Goal: Information Seeking & Learning: Learn about a topic

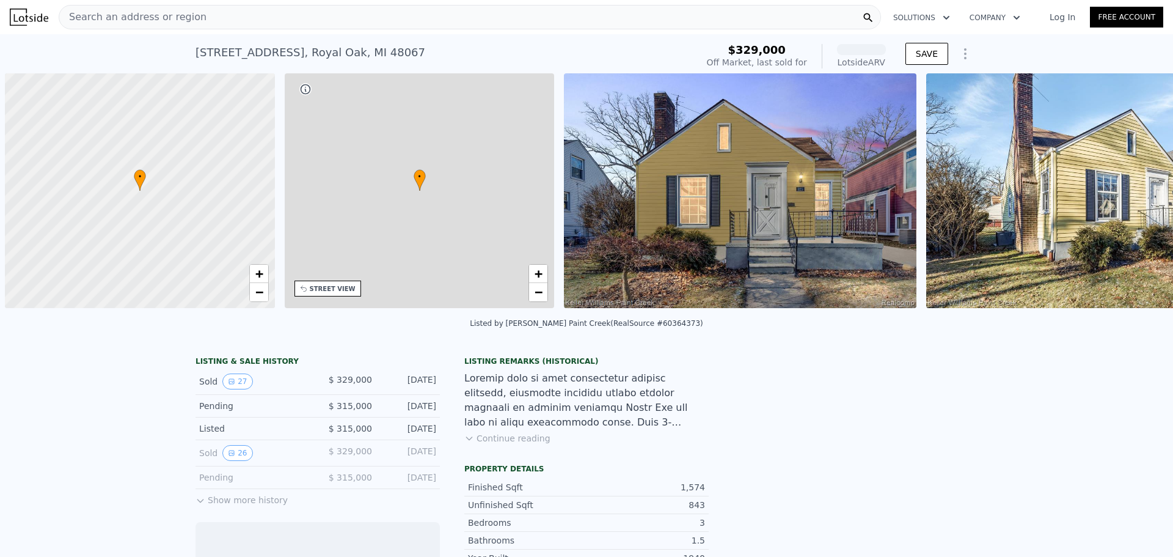
scroll to position [0, 5]
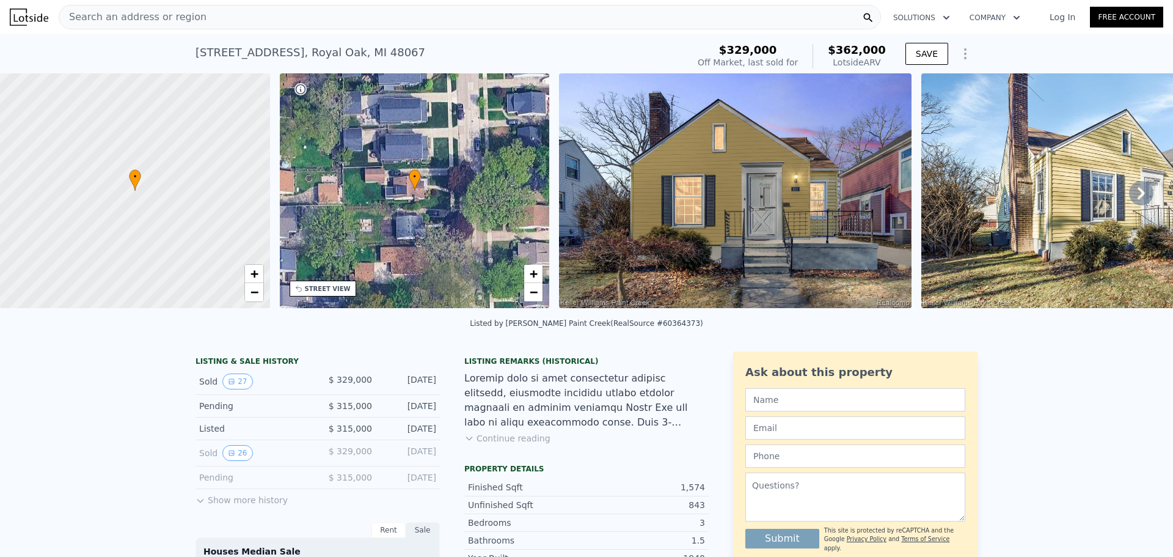
drag, startPoint x: 1131, startPoint y: 0, endPoint x: 858, endPoint y: 144, distance: 308.1
click at [858, 144] on img at bounding box center [735, 190] width 353 height 235
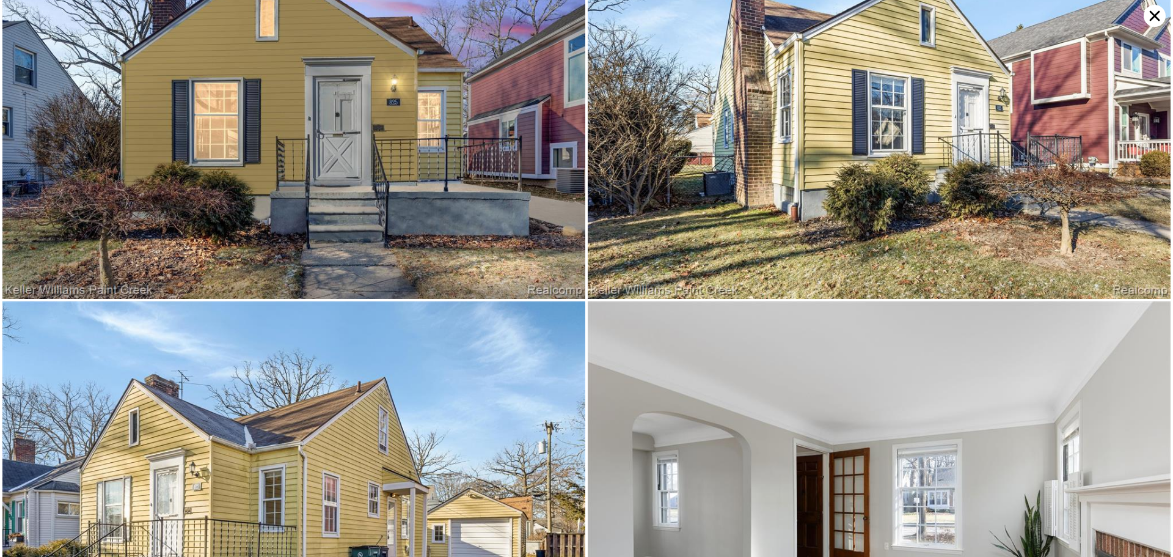
scroll to position [0, 0]
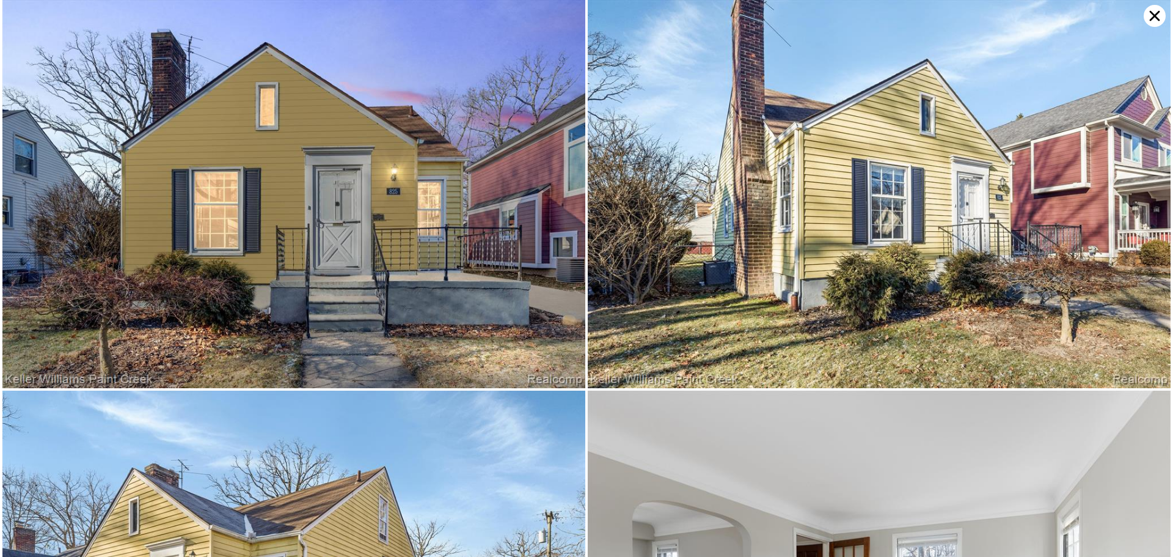
click at [438, 174] on img at bounding box center [293, 194] width 583 height 388
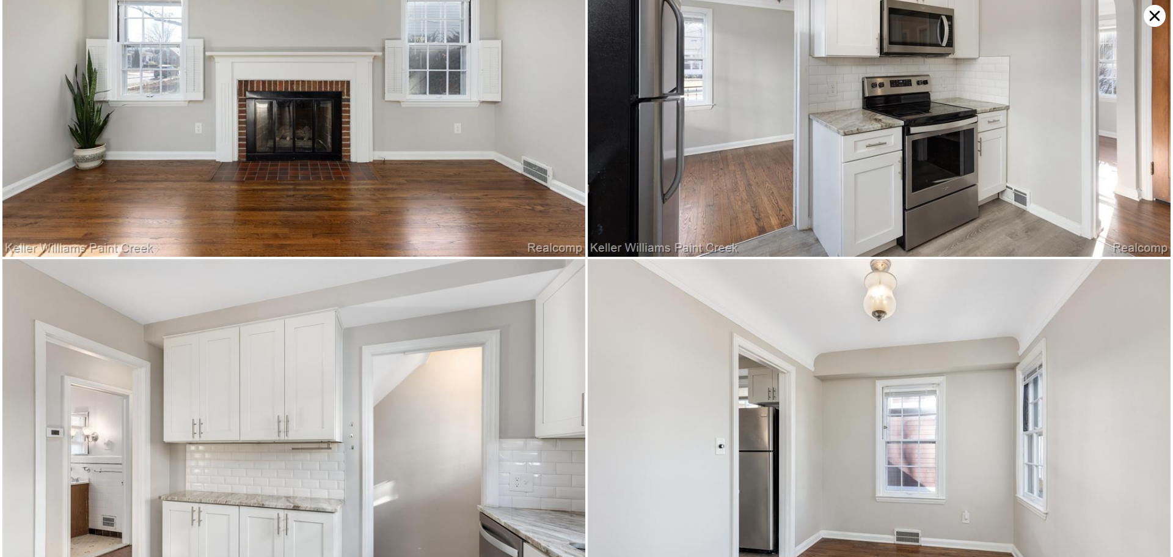
scroll to position [1163, 0]
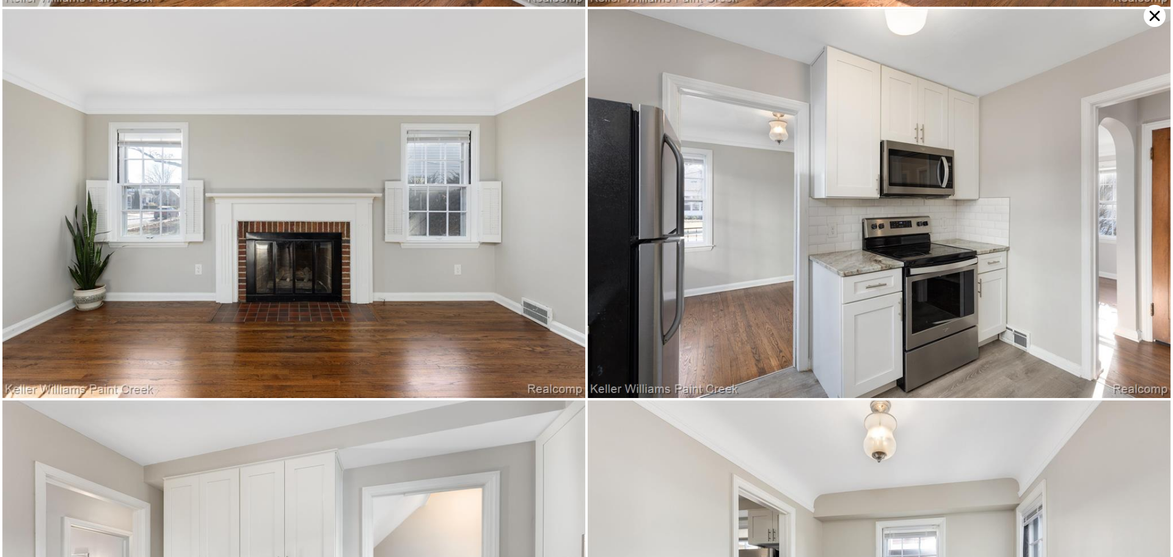
click at [317, 109] on img at bounding box center [293, 203] width 583 height 388
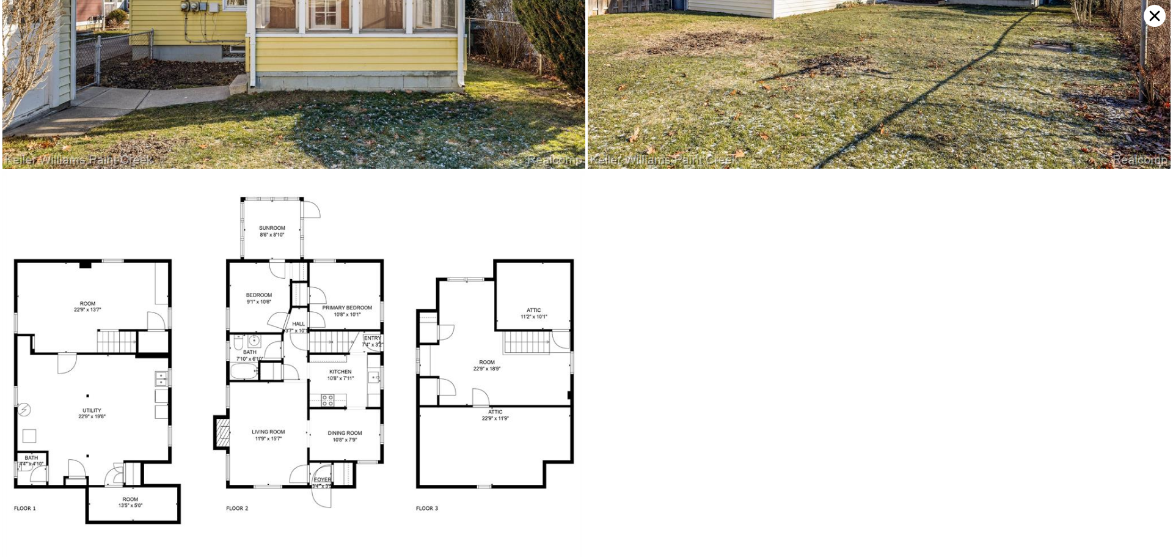
scroll to position [4918, 0]
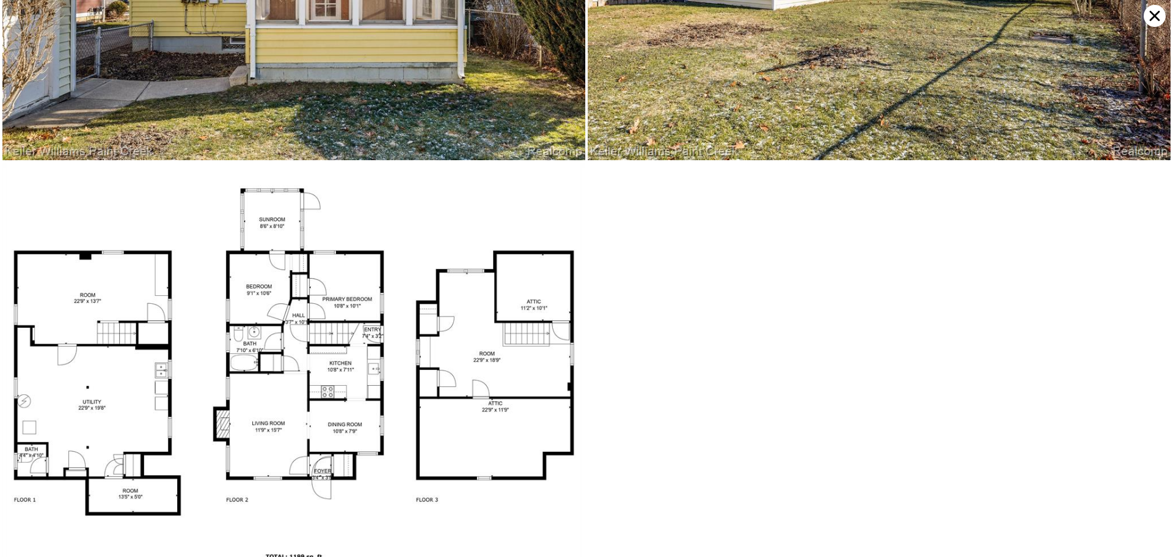
click at [235, 292] on img at bounding box center [293, 382] width 583 height 438
click at [419, 313] on img at bounding box center [293, 382] width 583 height 438
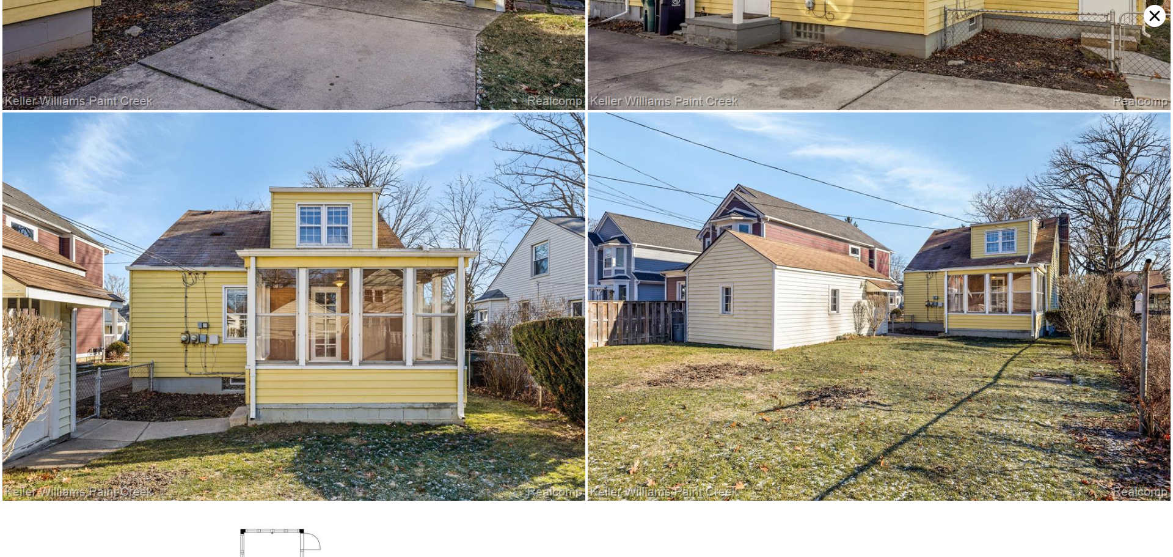
scroll to position [4653, 0]
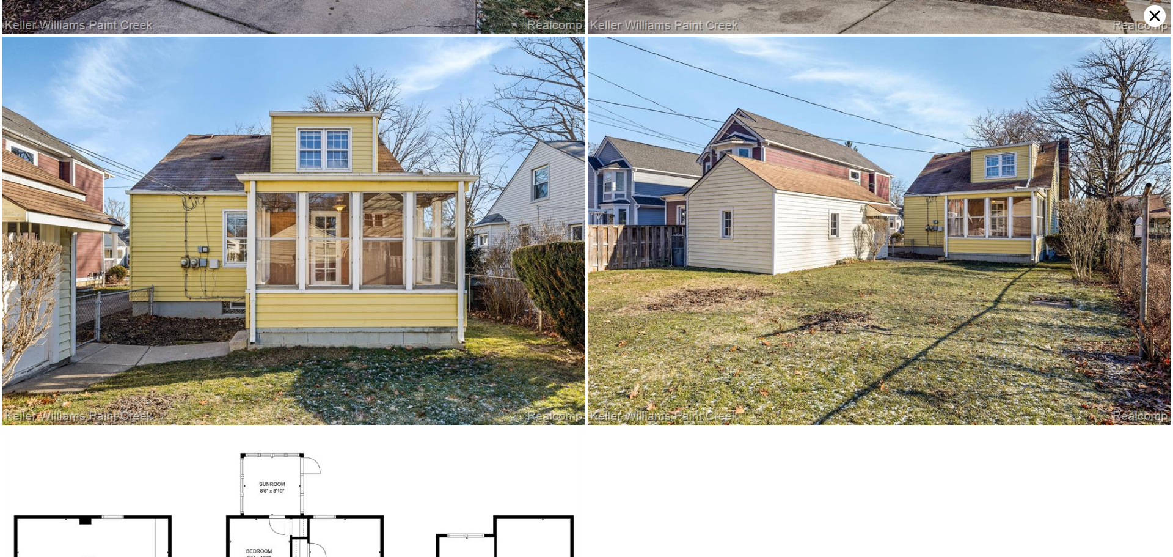
click at [485, 240] on img at bounding box center [293, 231] width 583 height 388
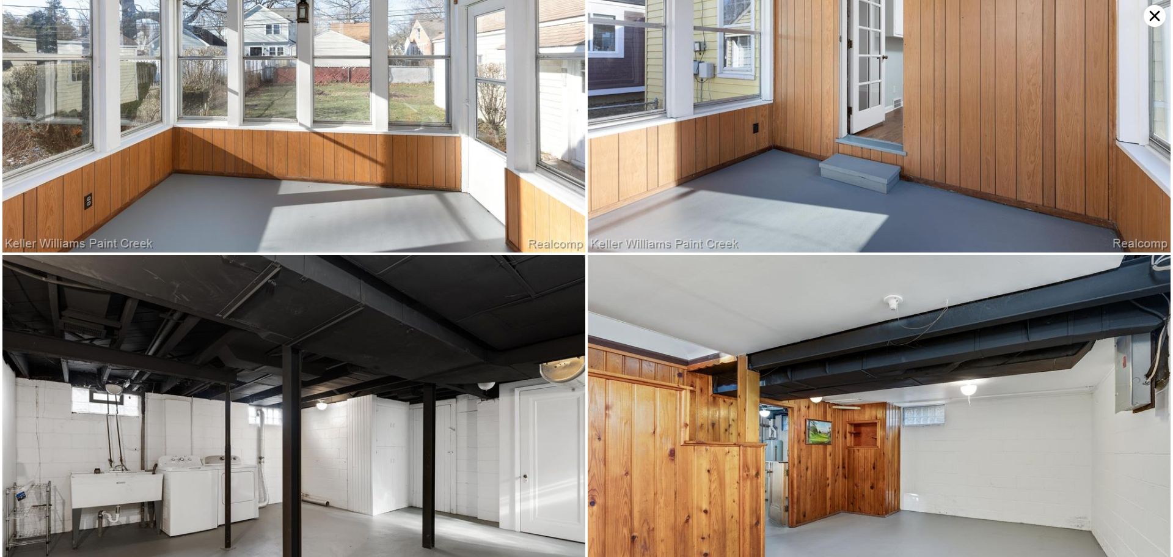
scroll to position [3877, 0]
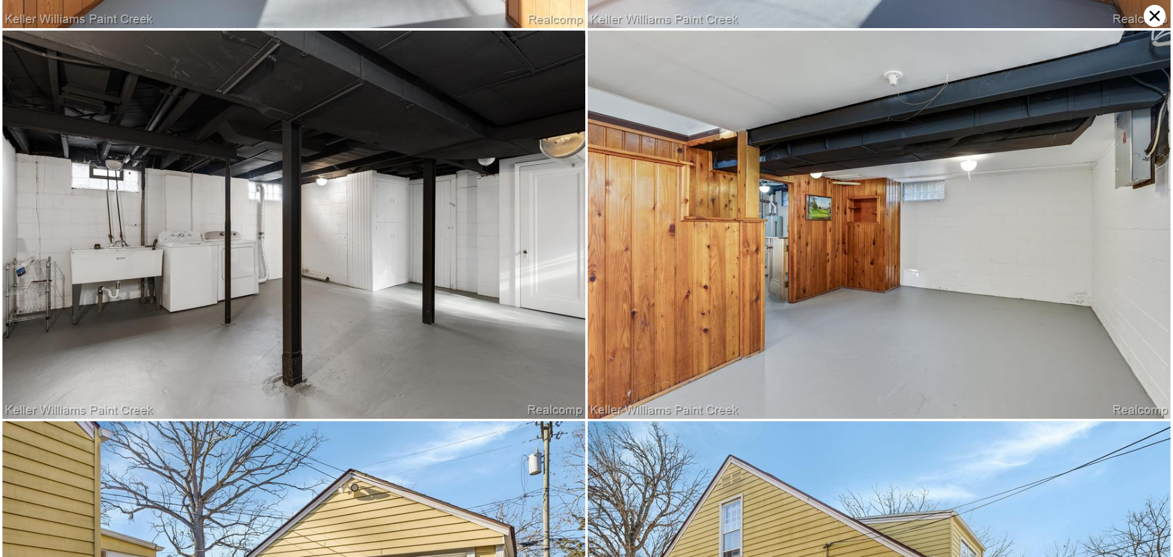
click at [1158, 21] on icon at bounding box center [1155, 16] width 22 height 22
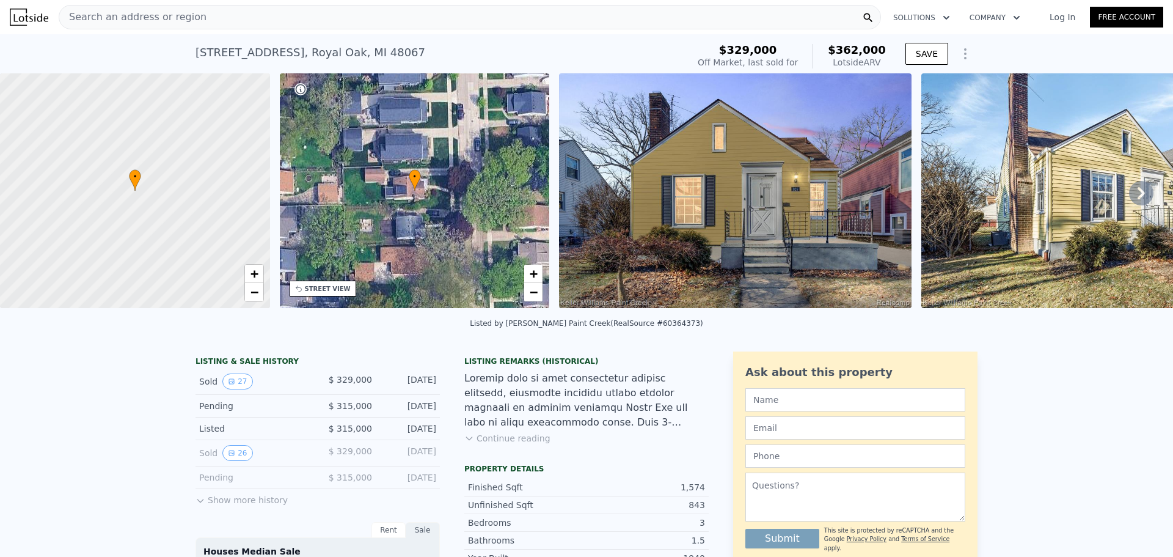
click at [702, 179] on img at bounding box center [735, 190] width 353 height 235
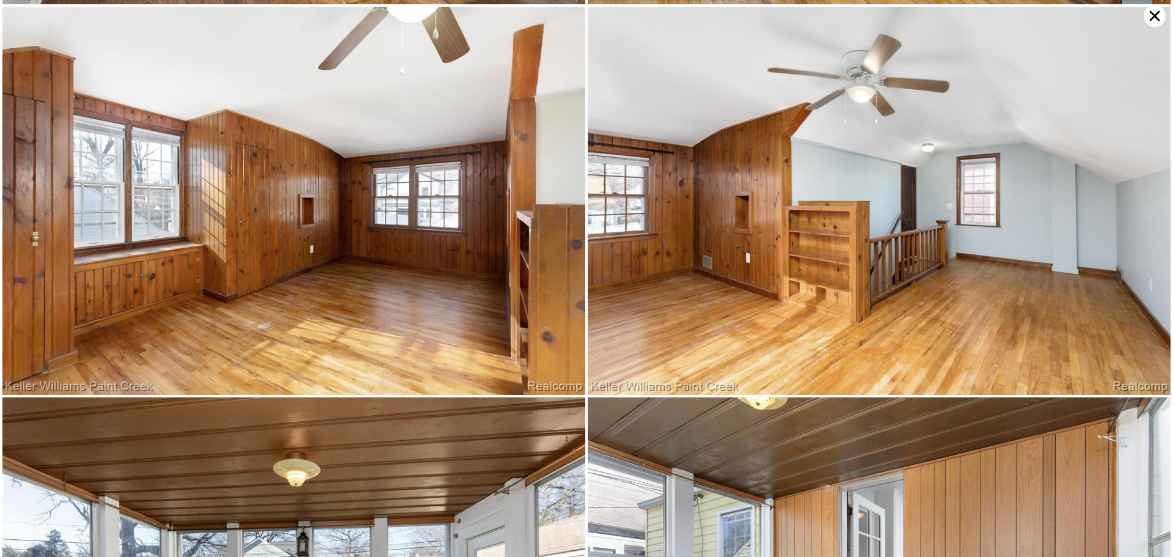
scroll to position [3102, 0]
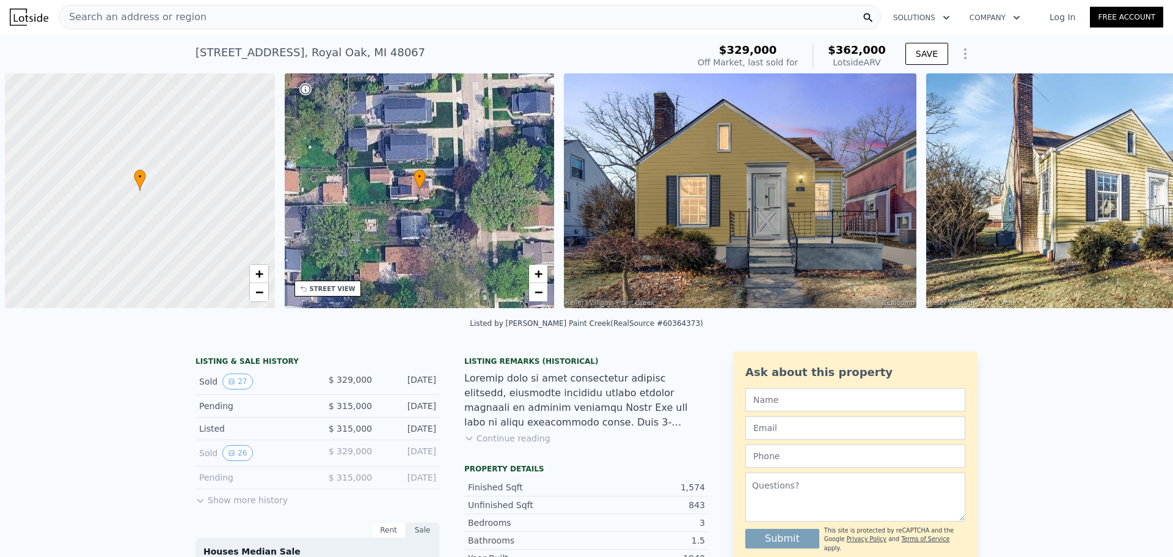
scroll to position [0, 5]
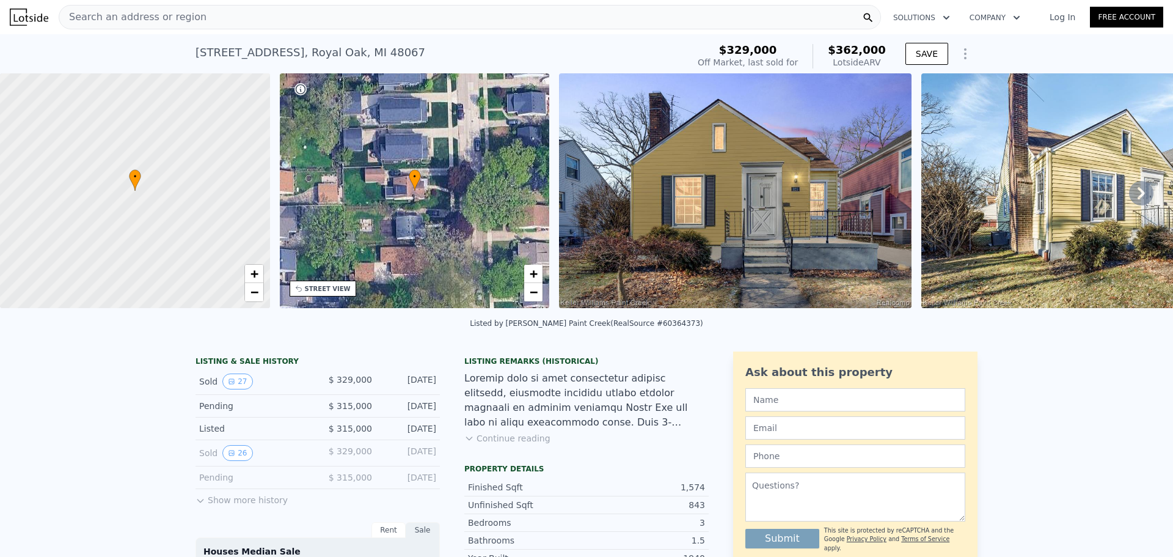
drag, startPoint x: 839, startPoint y: 51, endPoint x: 883, endPoint y: 62, distance: 44.8
click at [883, 62] on div "$362,000 Lotside ARV" at bounding box center [849, 56] width 73 height 24
copy div "$362,000 Lotside ARV"
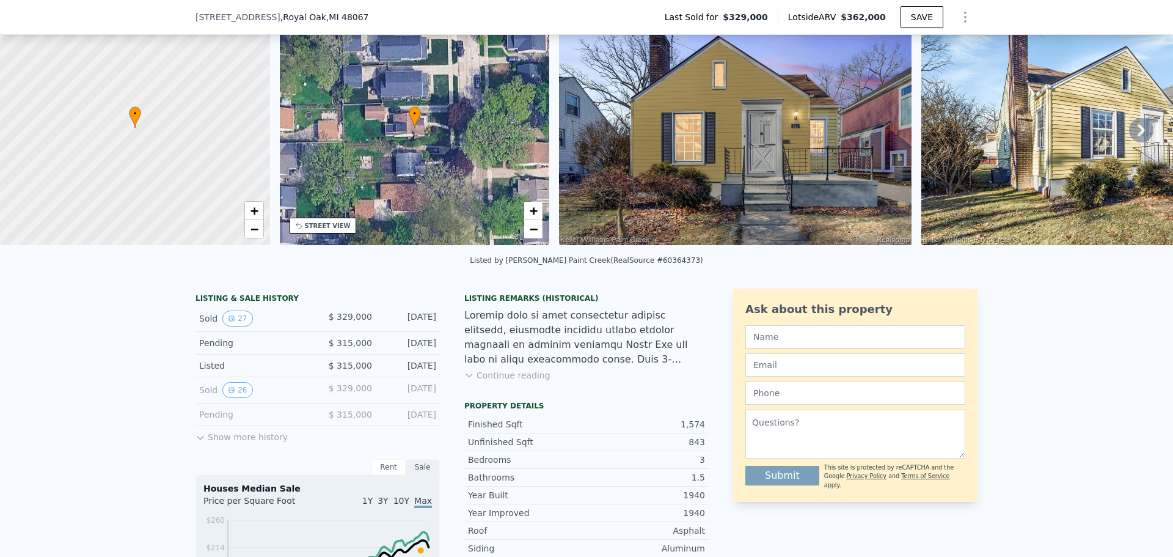
scroll to position [98, 0]
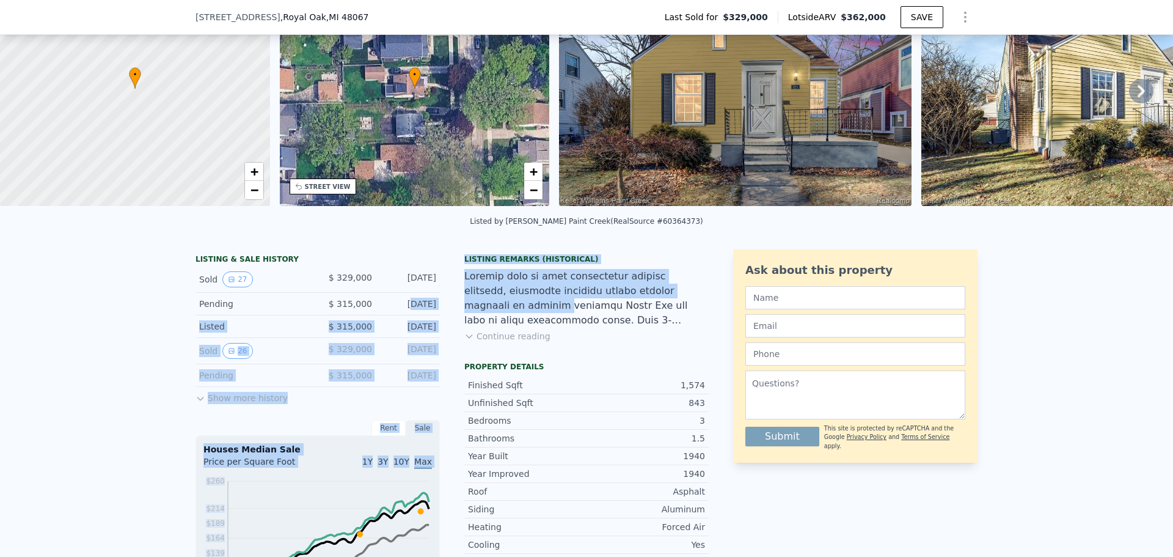
drag, startPoint x: 386, startPoint y: 312, endPoint x: 452, endPoint y: 310, distance: 66.0
click at [452, 310] on div "LISTING & SALE HISTORY Sold 27 $ 329,000 Jan 27, 2025 Pending $ 315,000 Jan 16,…" at bounding box center [452, 551] width 513 height 605
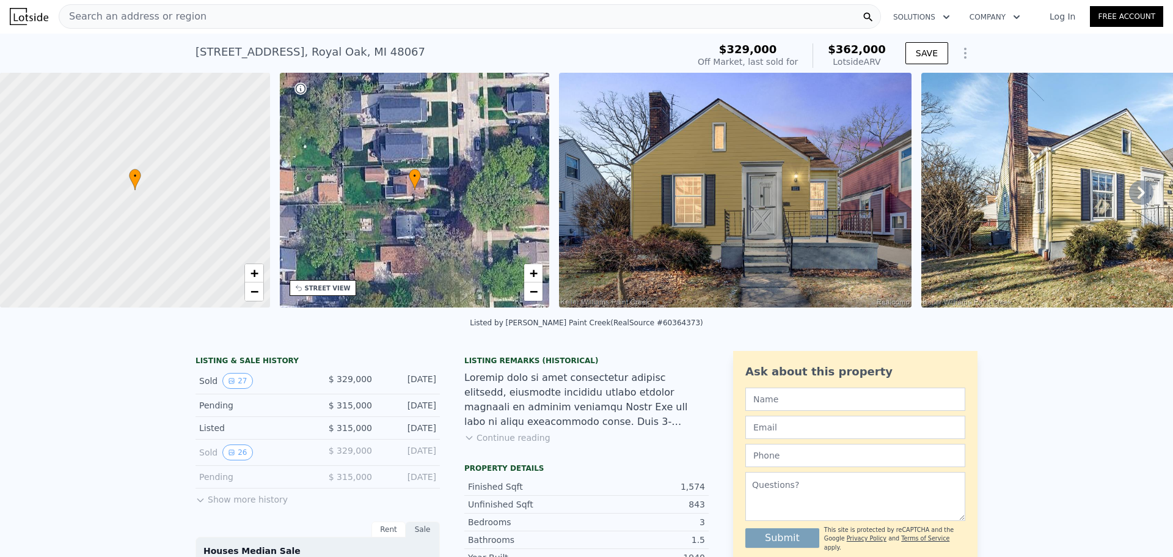
scroll to position [0, 0]
